Goal: Information Seeking & Learning: Compare options

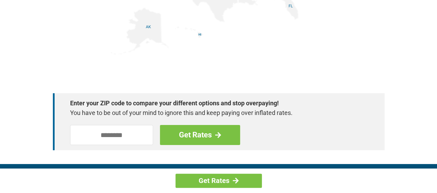
scroll to position [968, 0]
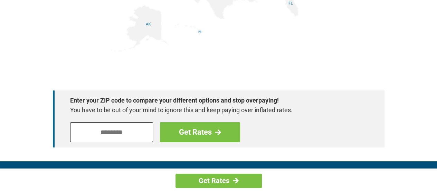
click at [115, 137] on input "tel" at bounding box center [111, 132] width 83 height 20
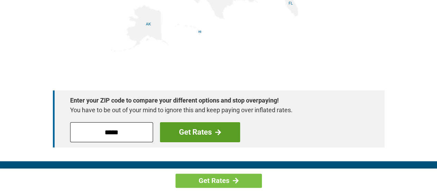
type input "*****"
click at [189, 132] on link "Get Rates" at bounding box center [200, 132] width 80 height 20
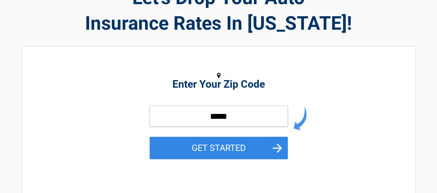
scroll to position [69, 0]
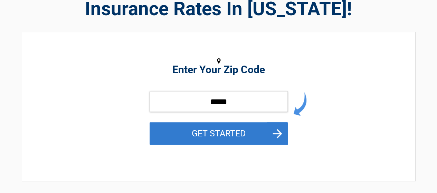
click at [188, 130] on button "GET STARTED" at bounding box center [219, 133] width 138 height 22
